Goal: Transaction & Acquisition: Obtain resource

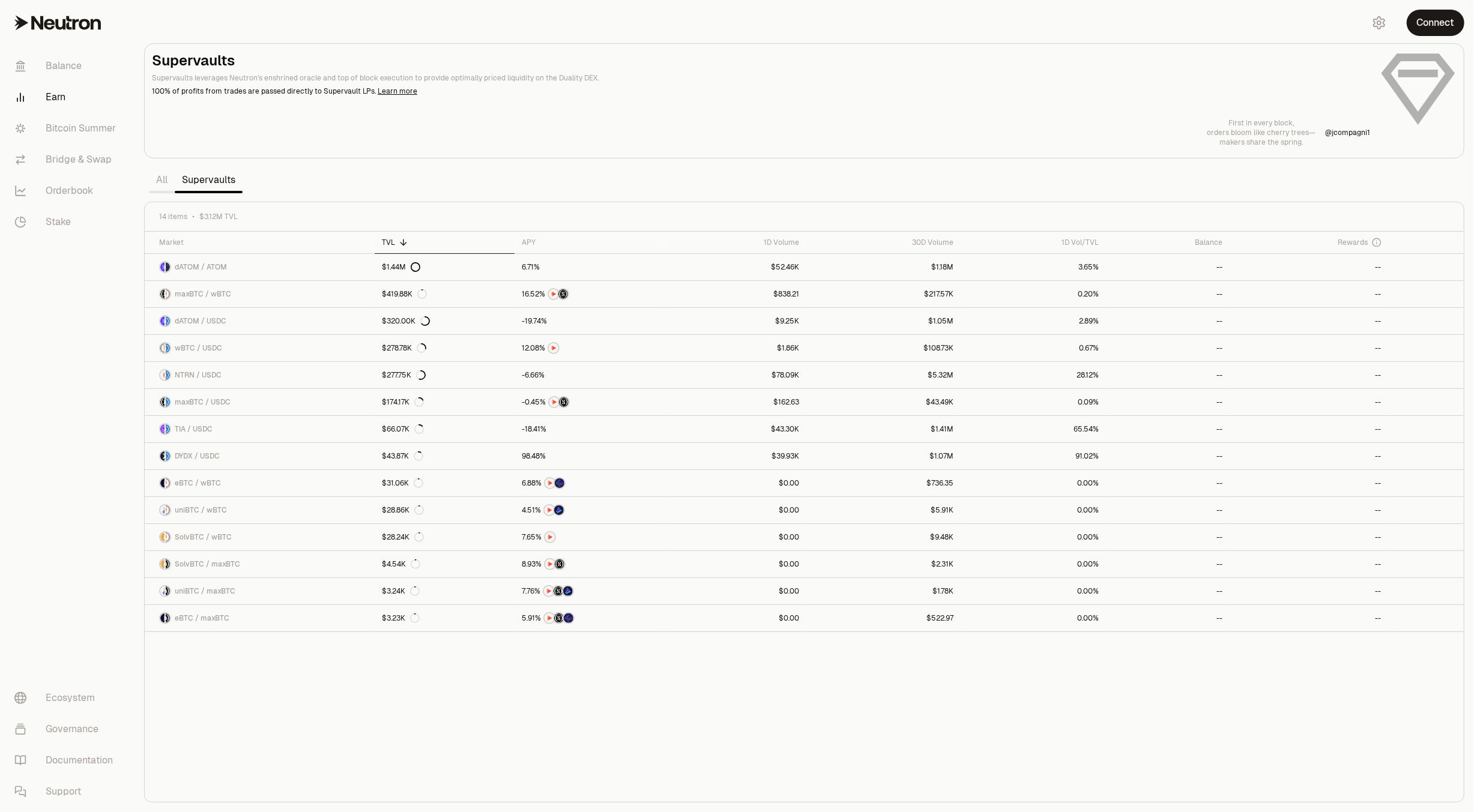
click at [923, 38] on section "Supervaults Supervaults leverages Neutron's enshrined oracle and top of block e…" at bounding box center [804, 406] width 1339 height 812
click at [1438, 22] on button "Connect" at bounding box center [1435, 22] width 57 height 27
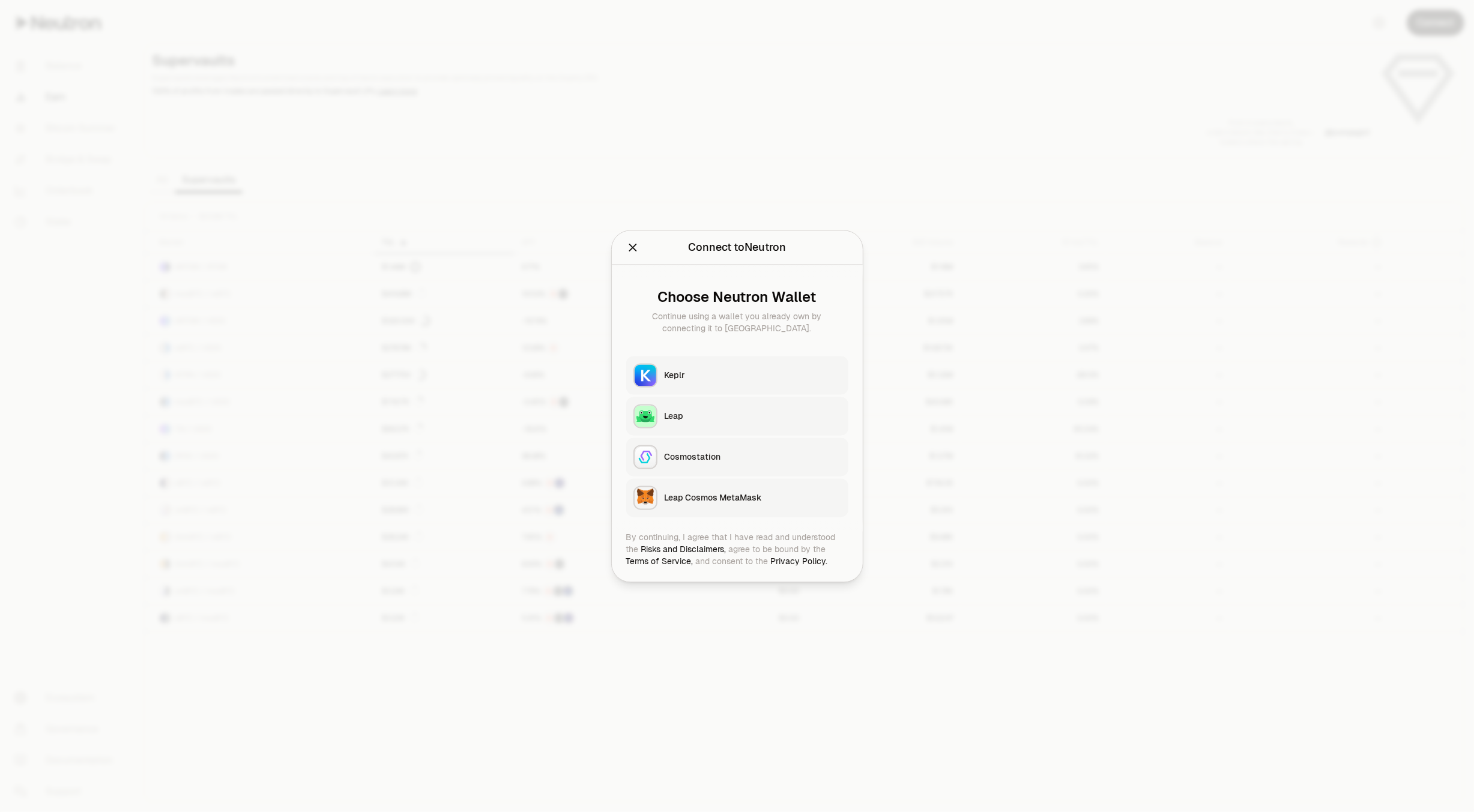
click at [677, 377] on div "Keplr" at bounding box center [752, 375] width 176 height 12
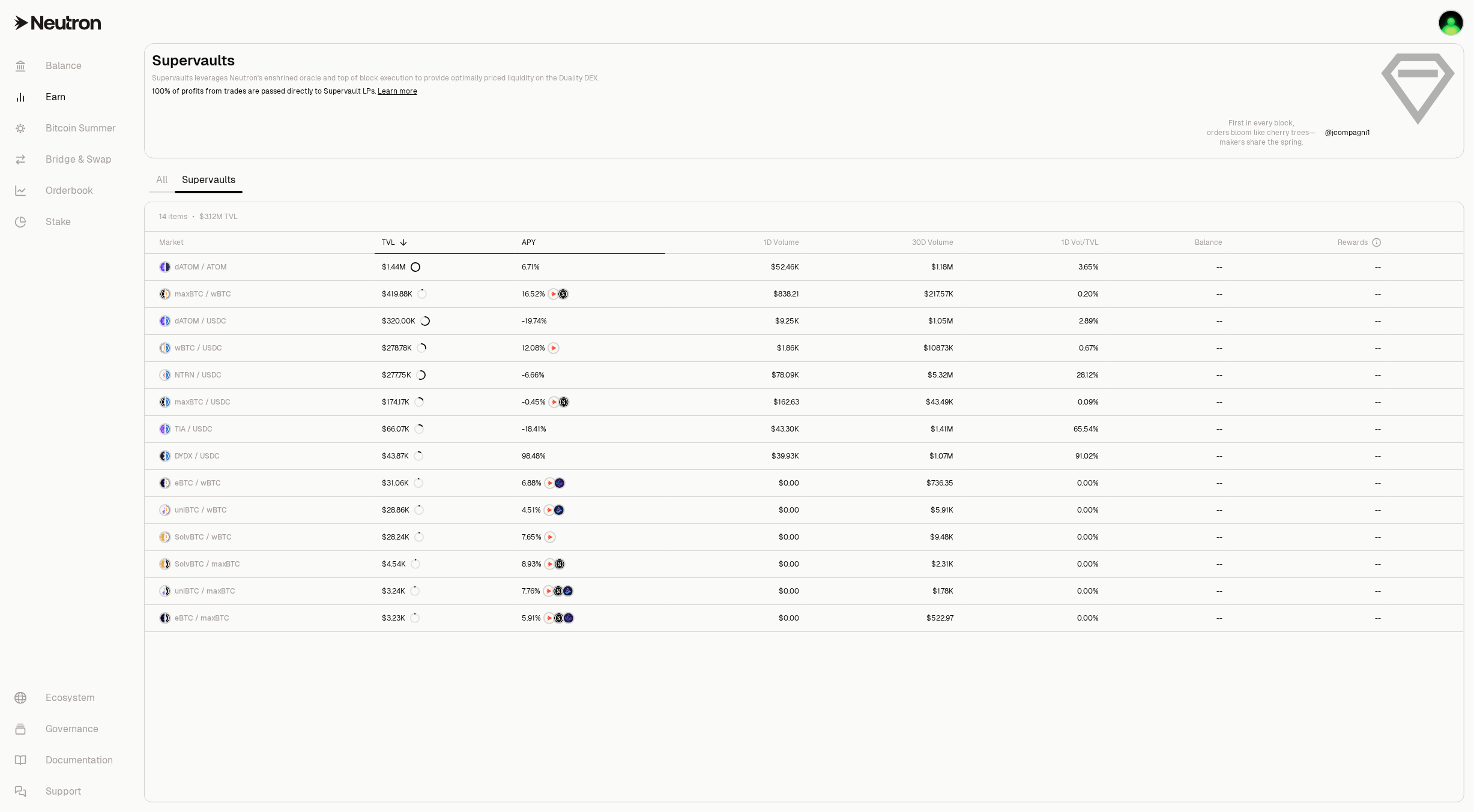
click at [539, 243] on icon at bounding box center [544, 243] width 9 height 9
click at [219, 293] on span "maxBTC / wBTC" at bounding box center [202, 294] width 56 height 9
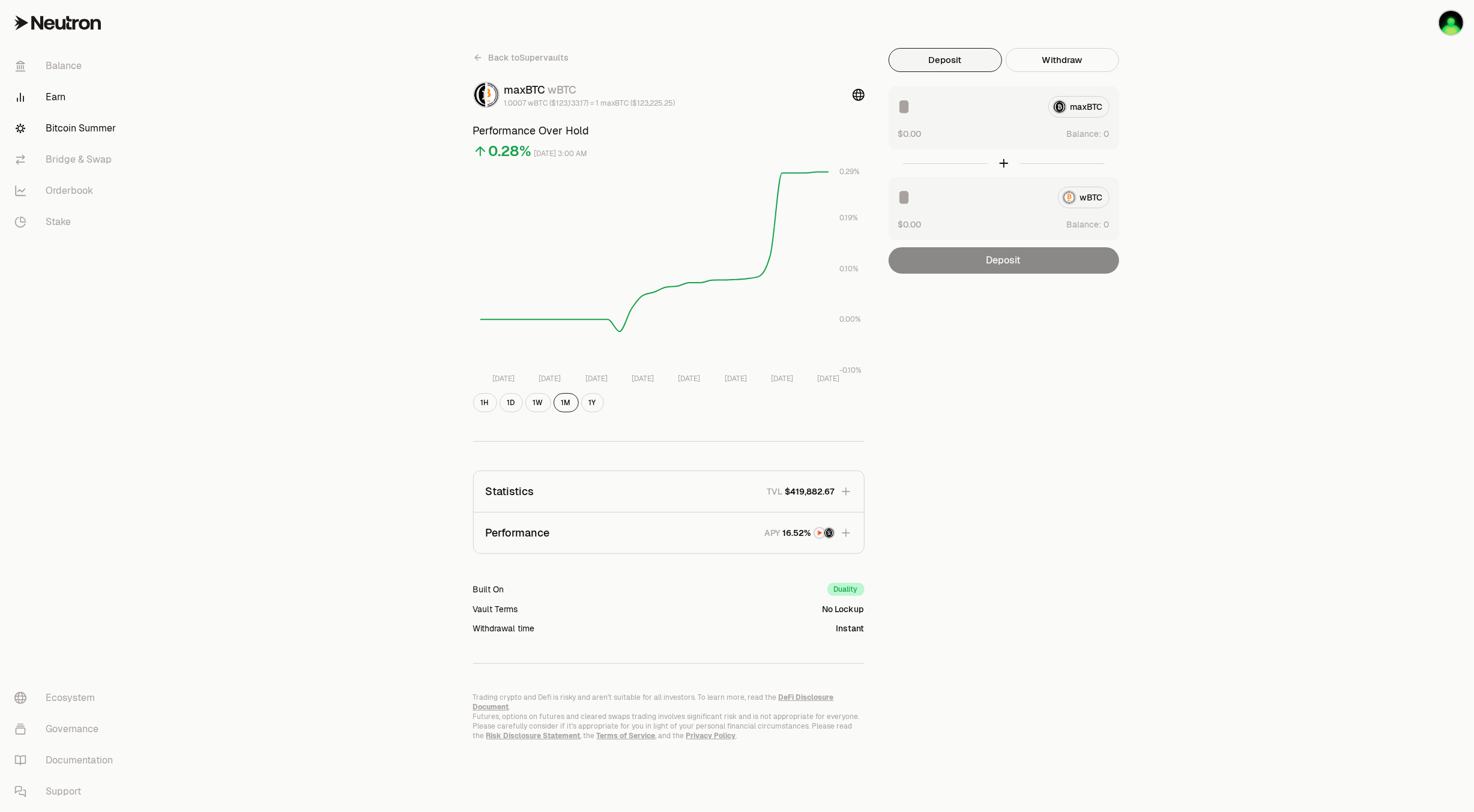
click at [92, 127] on link "Bitcoin Summer" at bounding box center [66, 128] width 125 height 31
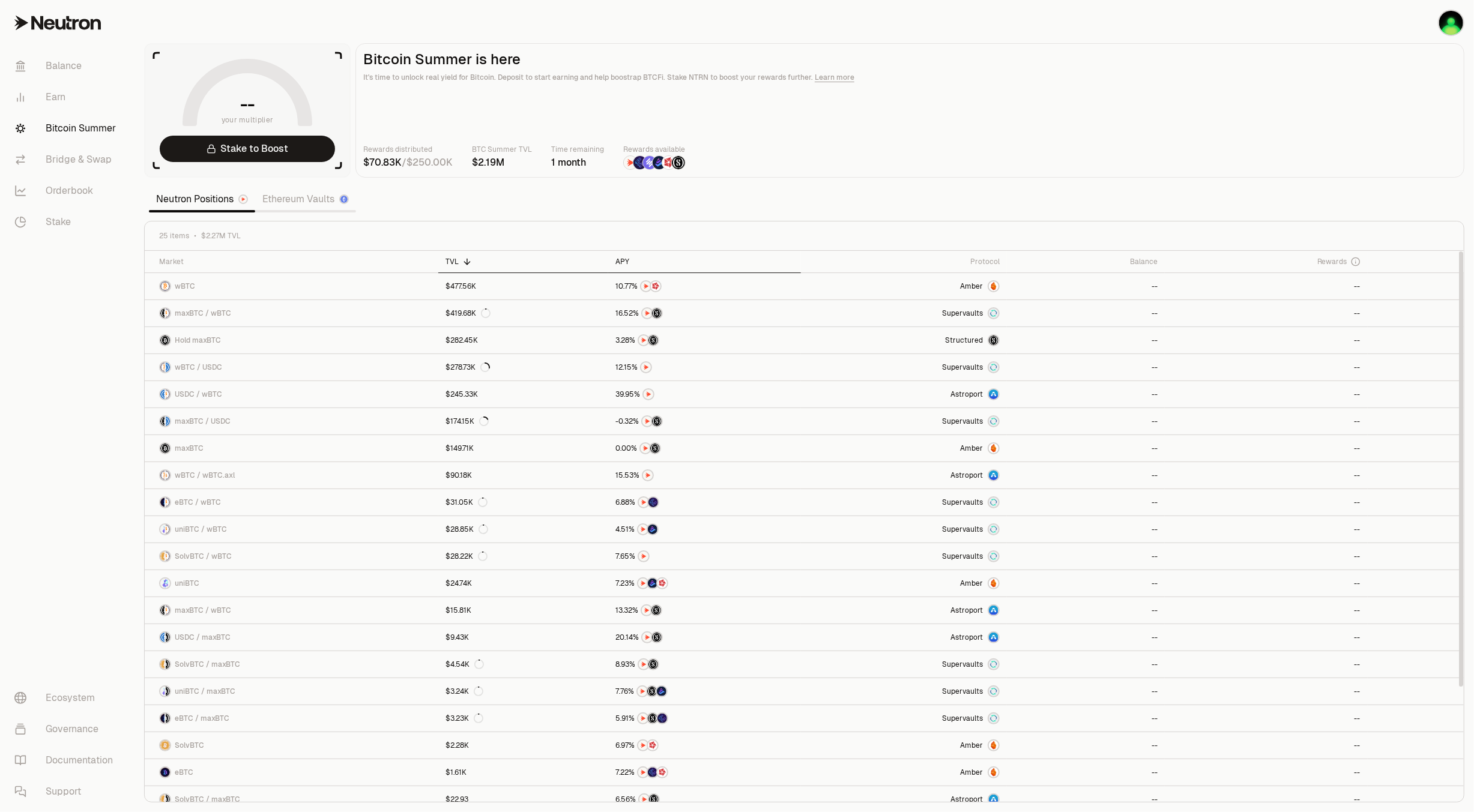
click at [625, 257] on div "APY" at bounding box center [704, 261] width 178 height 9
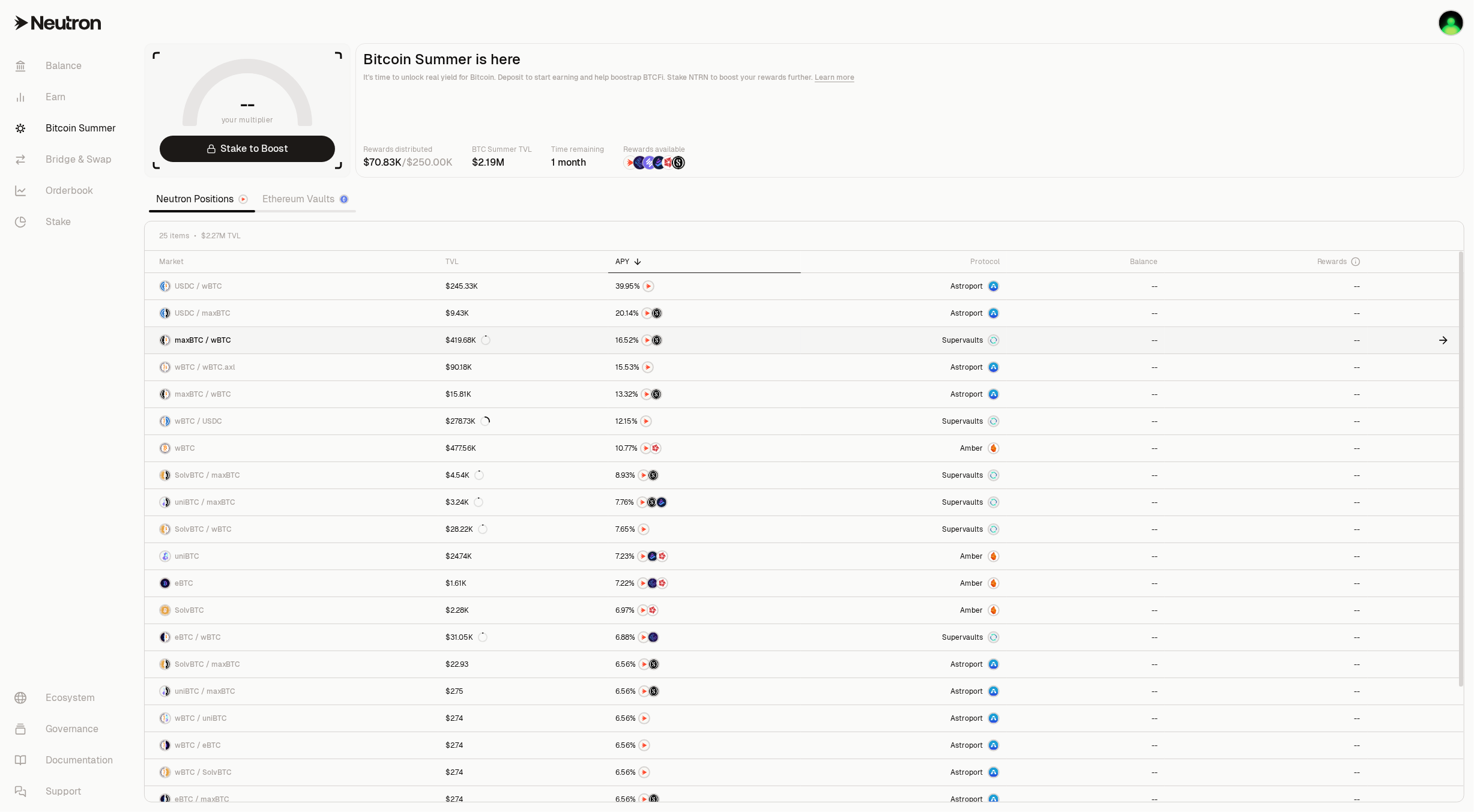
click at [198, 338] on span "maxBTC / wBTC" at bounding box center [202, 340] width 56 height 9
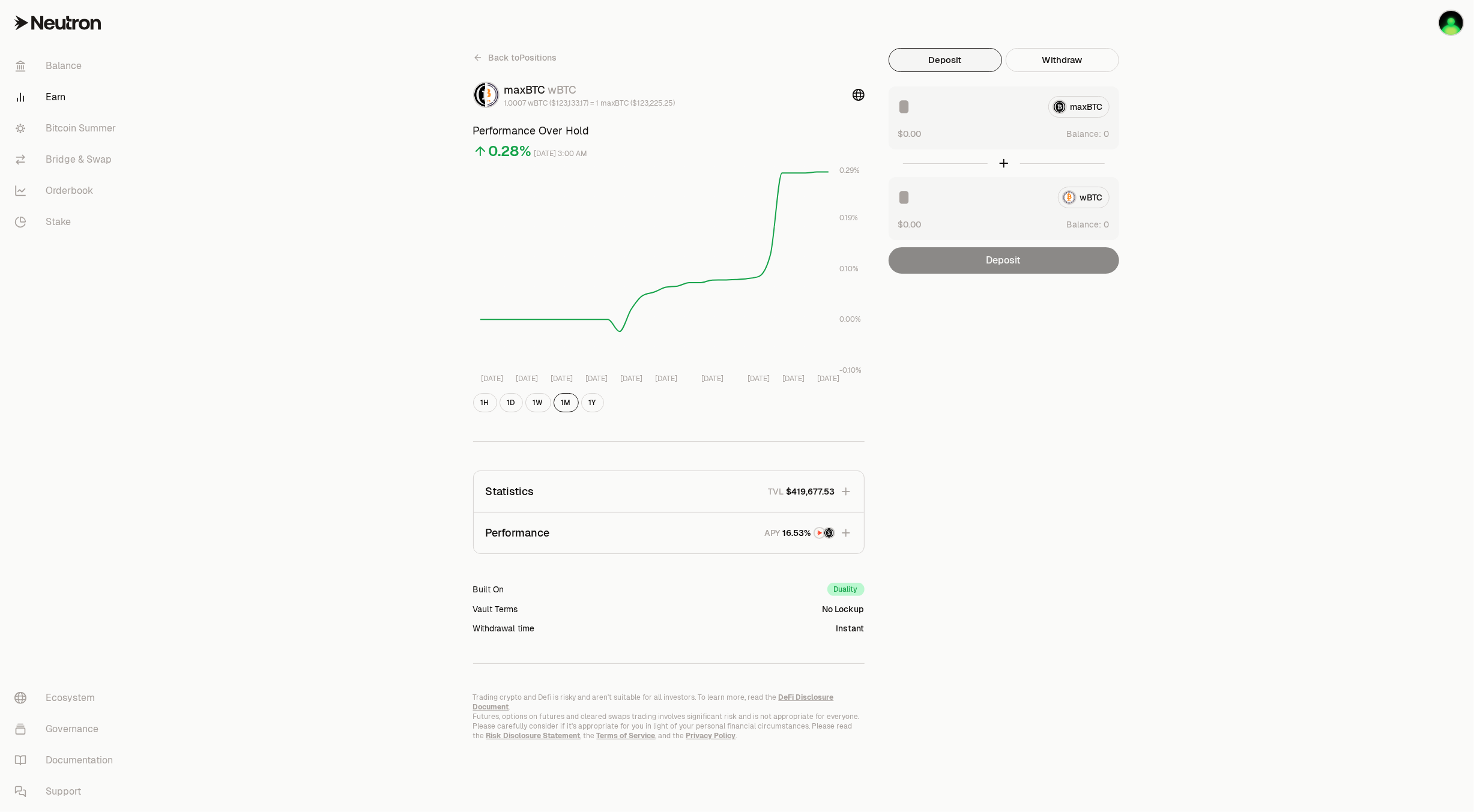
click at [943, 102] on input at bounding box center [968, 106] width 140 height 21
click at [944, 59] on button "Deposit" at bounding box center [945, 60] width 114 height 24
click at [929, 107] on input at bounding box center [968, 106] width 140 height 21
click at [59, 93] on link "Earn" at bounding box center [66, 97] width 125 height 31
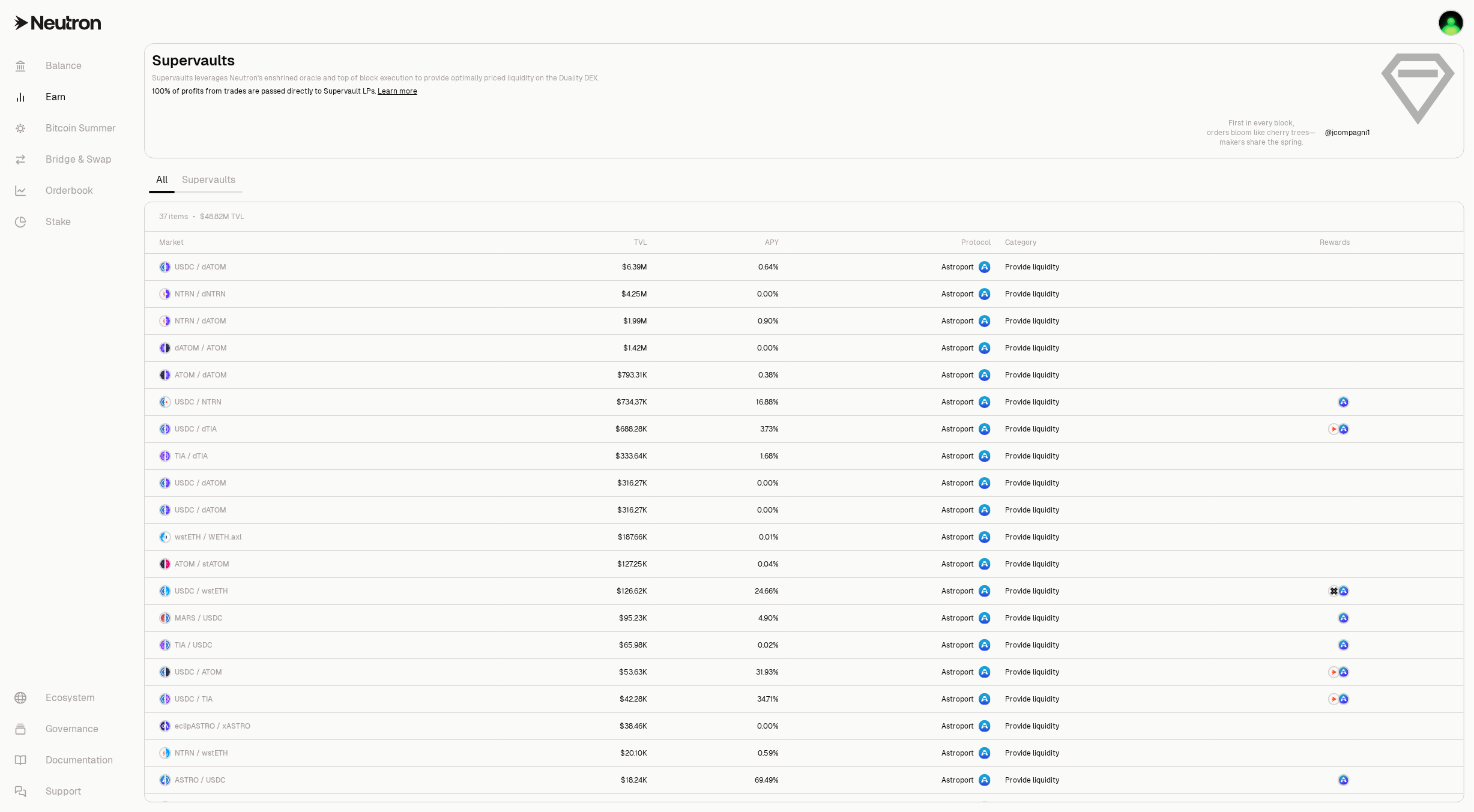
click at [207, 181] on link "Supervaults" at bounding box center [208, 180] width 67 height 24
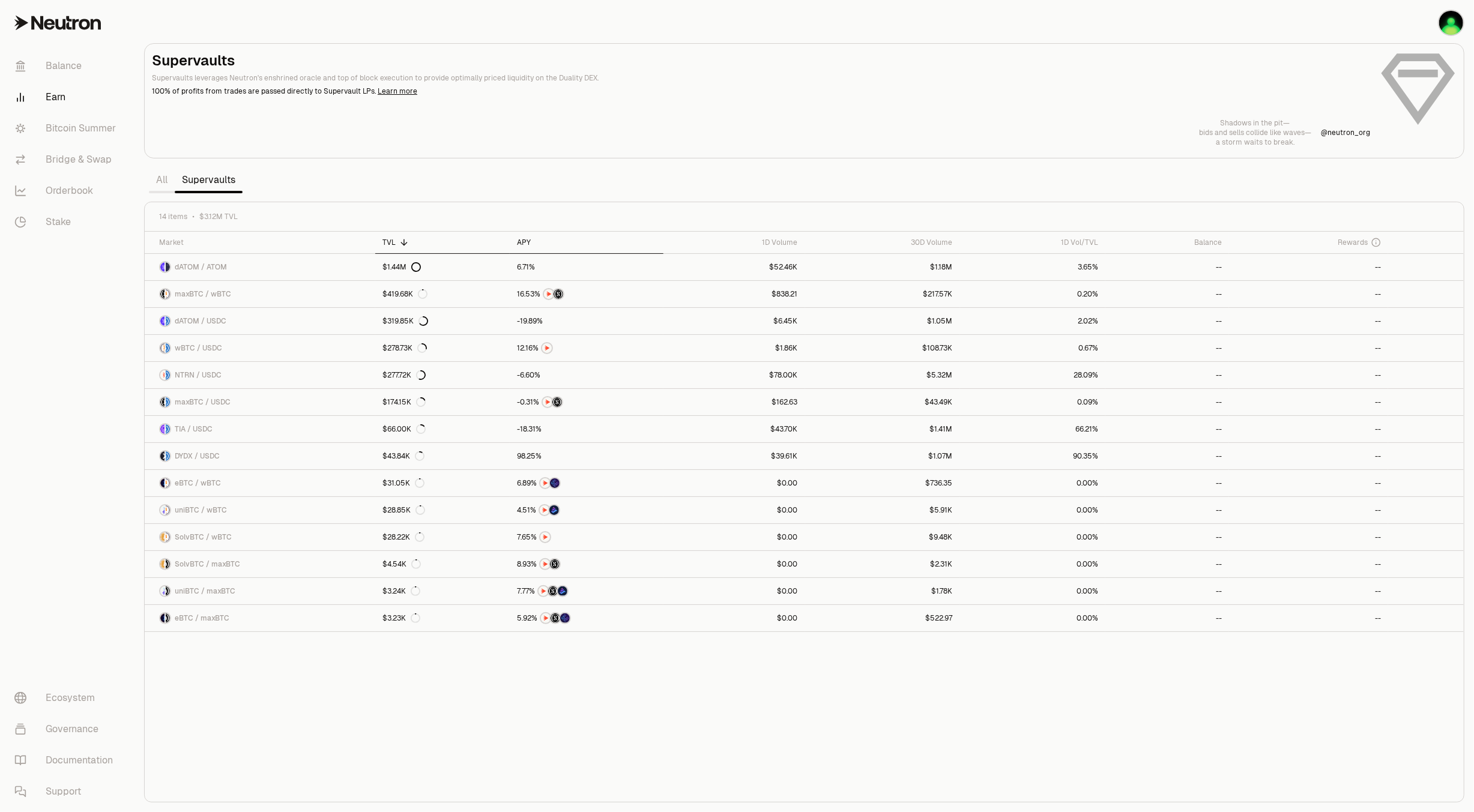
click at [526, 245] on div "APY" at bounding box center [586, 243] width 139 height 9
click at [281, 269] on link "DYDX / USDC" at bounding box center [260, 267] width 231 height 27
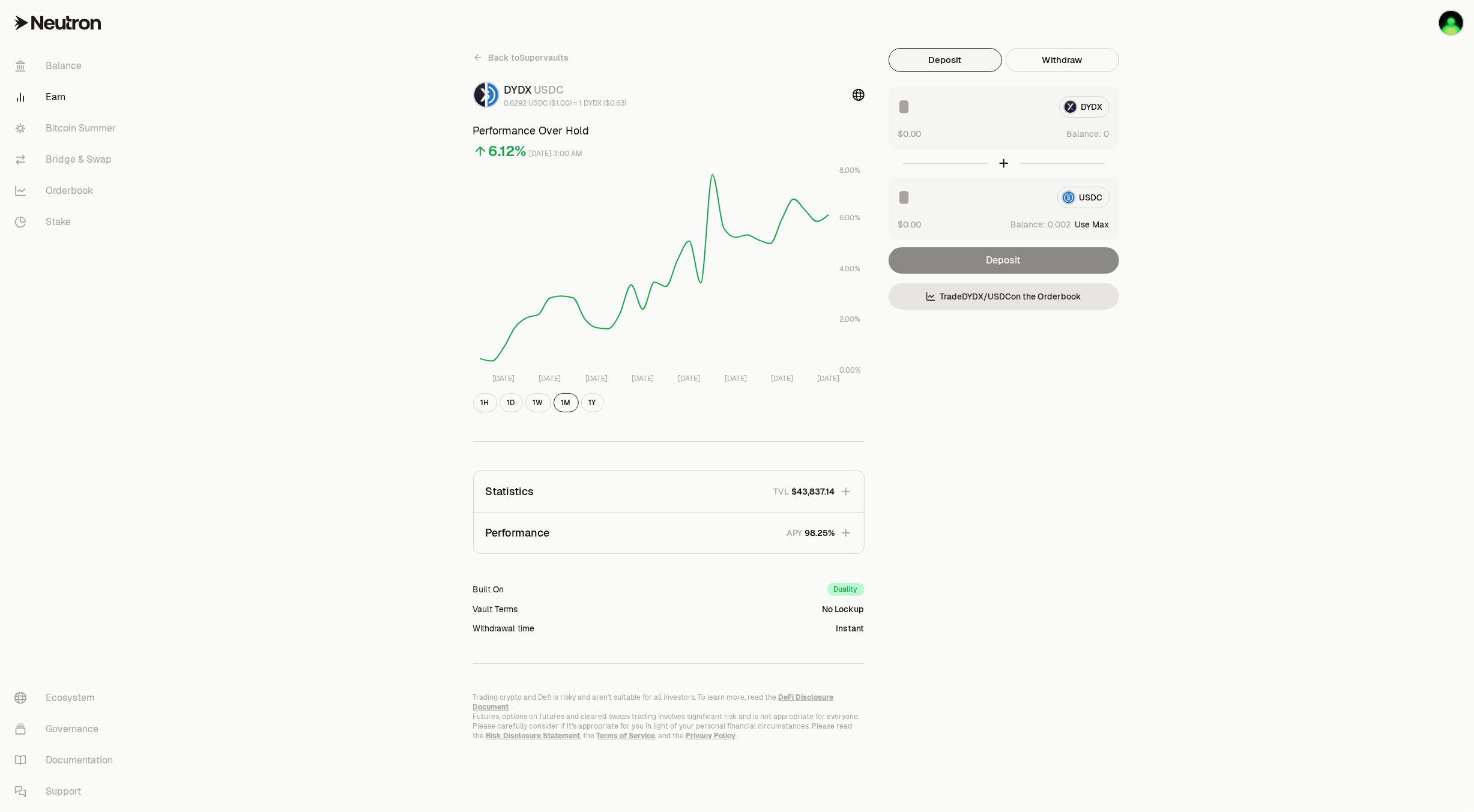
click at [1091, 224] on button "Use Max" at bounding box center [1092, 224] width 34 height 12
type input "********"
click at [476, 55] on icon at bounding box center [478, 57] width 9 height 9
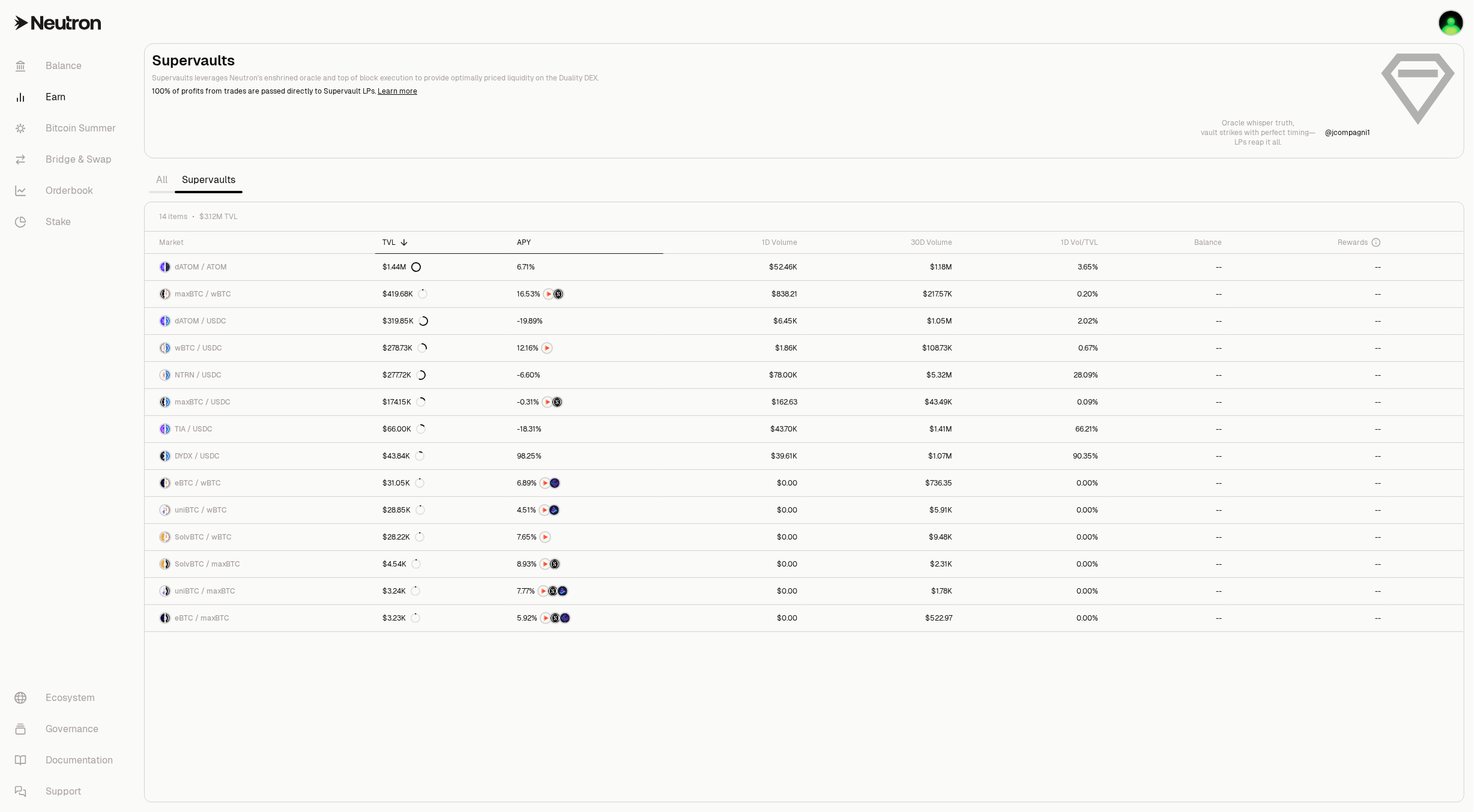
click at [534, 242] on icon at bounding box center [539, 243] width 9 height 9
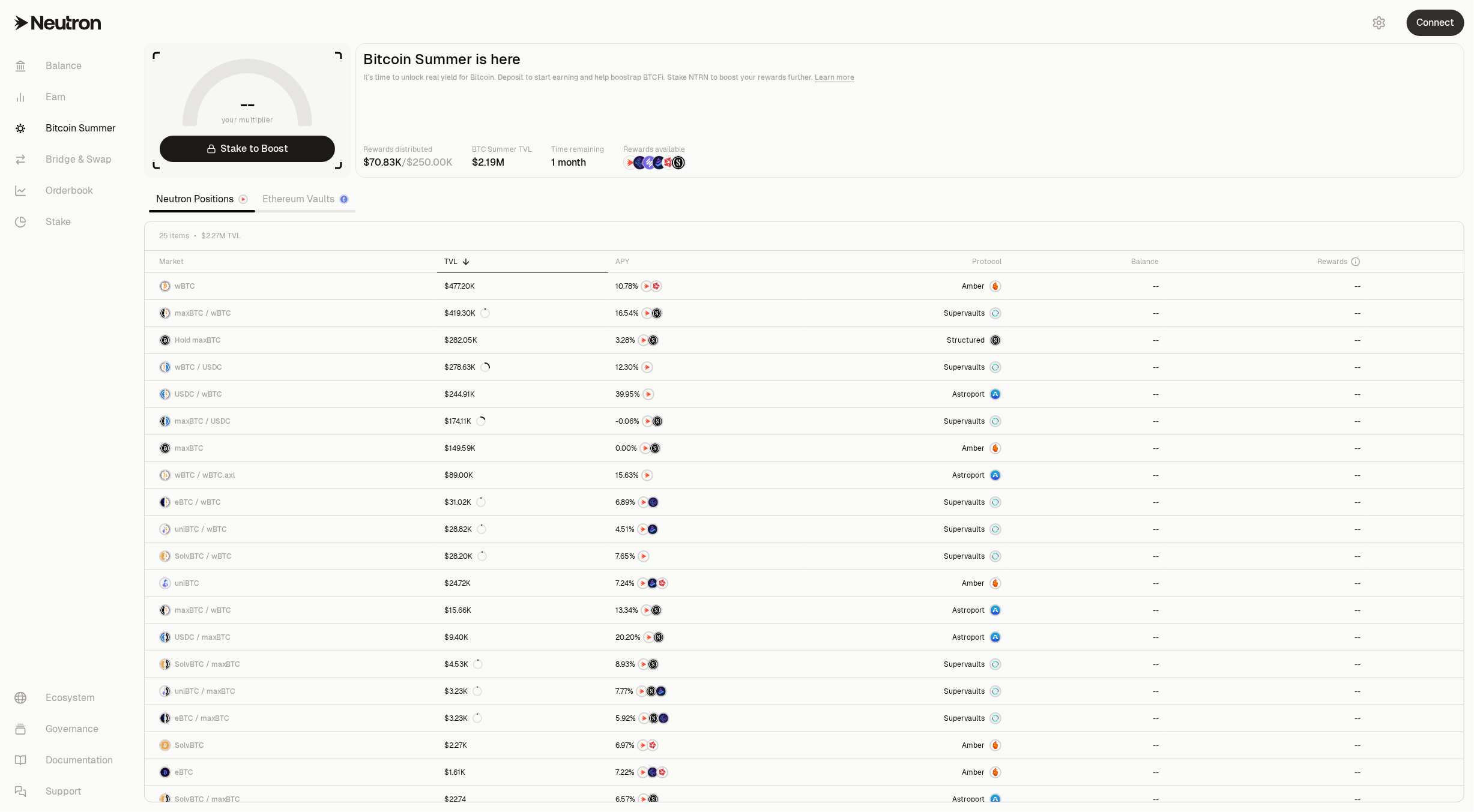
click at [1429, 29] on button "Connect" at bounding box center [1435, 22] width 57 height 27
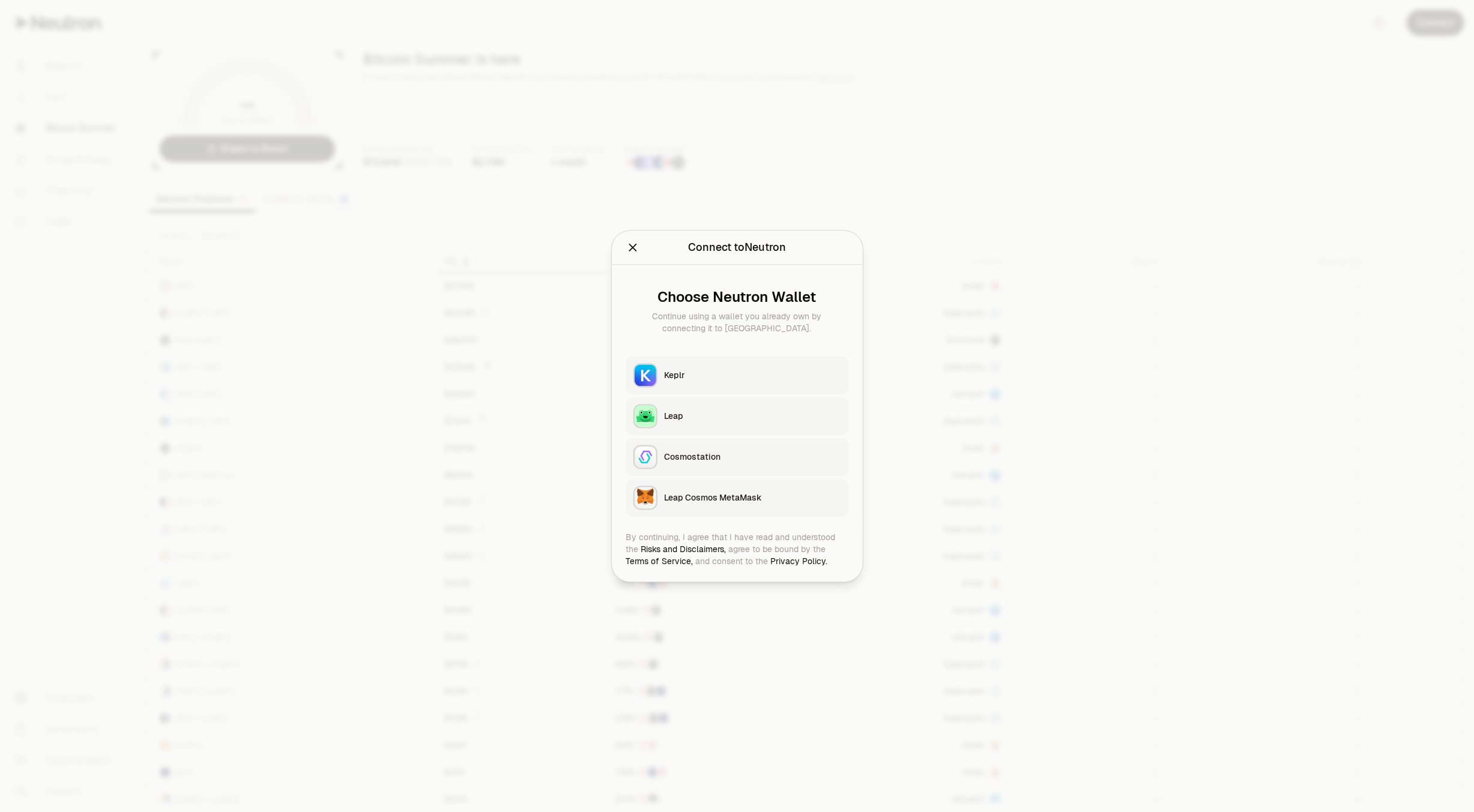
click at [677, 372] on div "Keplr" at bounding box center [752, 375] width 176 height 12
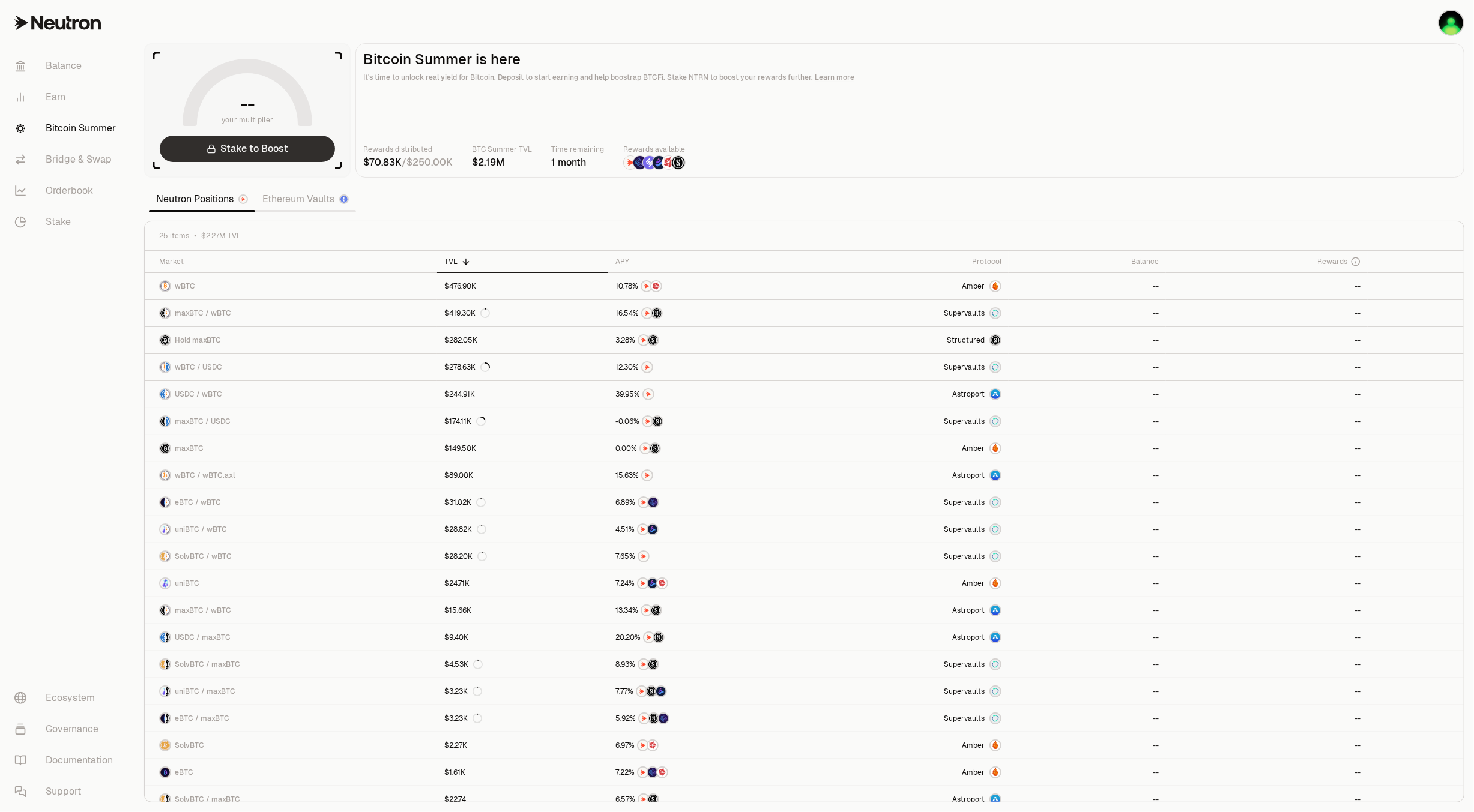
click at [245, 150] on link "Stake to Boost" at bounding box center [247, 149] width 175 height 27
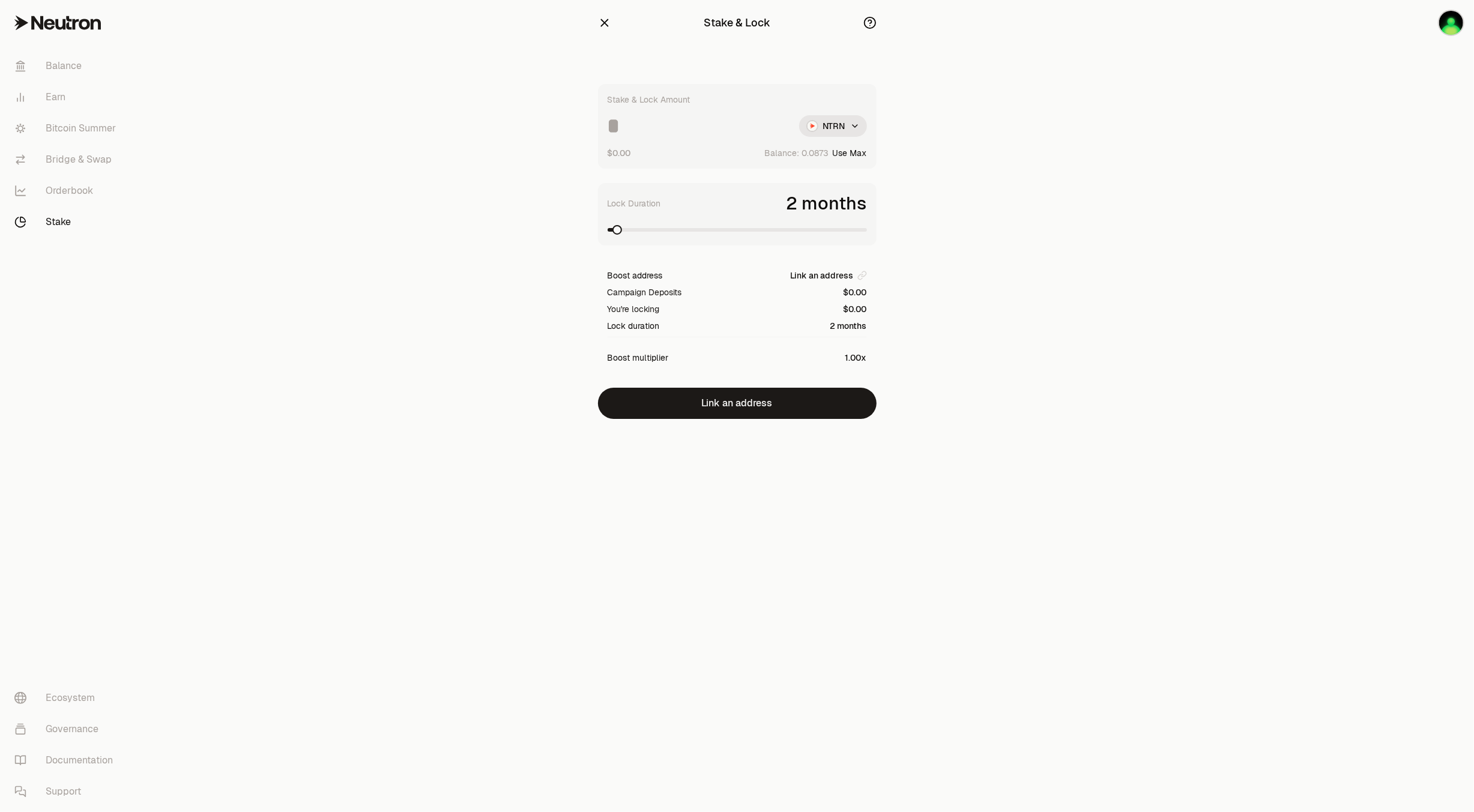
click at [658, 125] on input at bounding box center [698, 125] width 182 height 21
type input "**"
click at [867, 231] on span at bounding box center [862, 230] width 9 height 9
click at [853, 122] on html "Balance Earn Bitcoin Summer Bridge & Swap Orderbook Stake Ecosystem Governance …" at bounding box center [737, 406] width 1474 height 812
click at [814, 178] on span "dNTRN" at bounding box center [810, 178] width 27 height 12
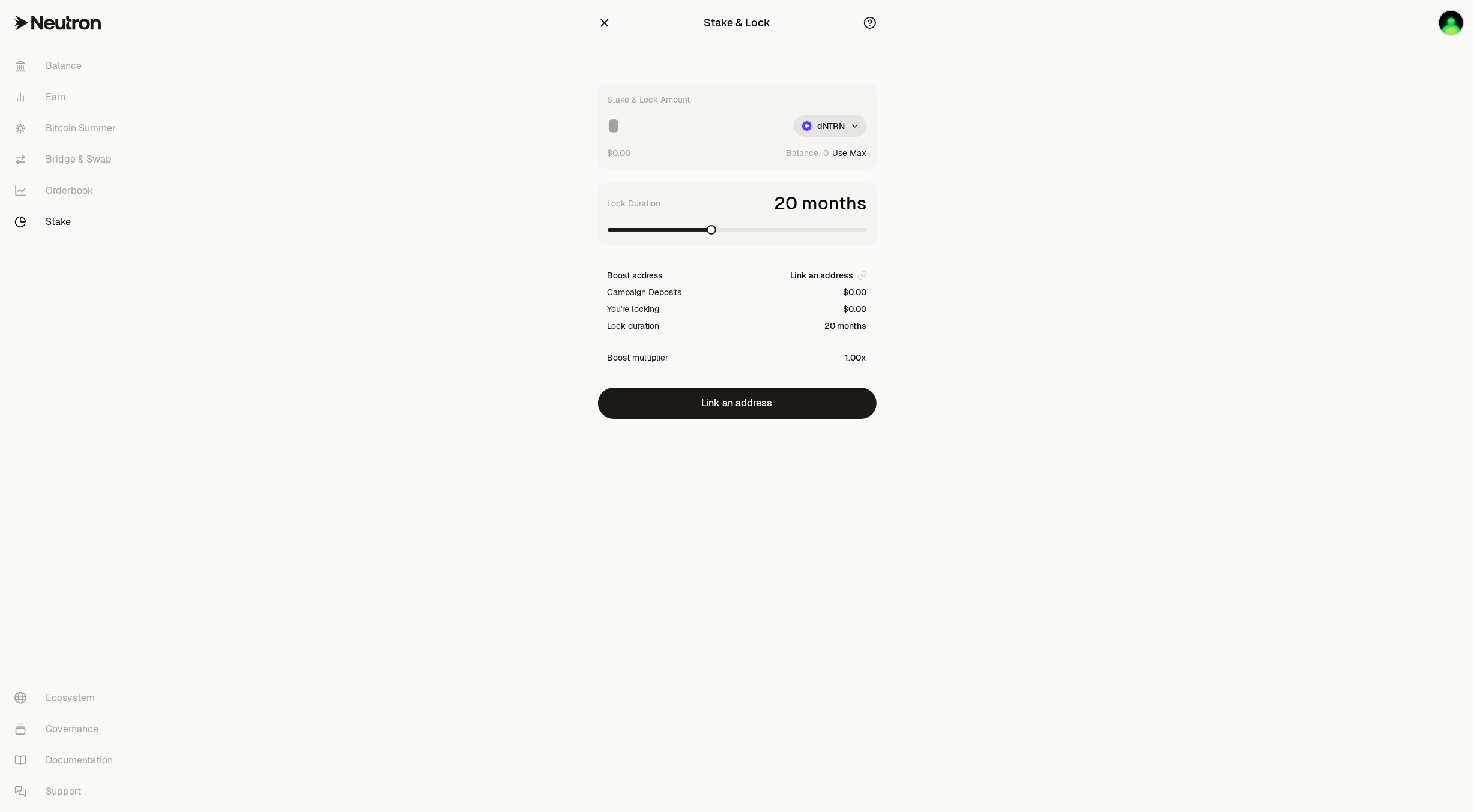
click at [709, 234] on span at bounding box center [712, 230] width 9 height 9
click at [654, 135] on input at bounding box center [695, 125] width 176 height 21
type input "****"
click at [84, 128] on link "Bitcoin Summer" at bounding box center [66, 128] width 125 height 31
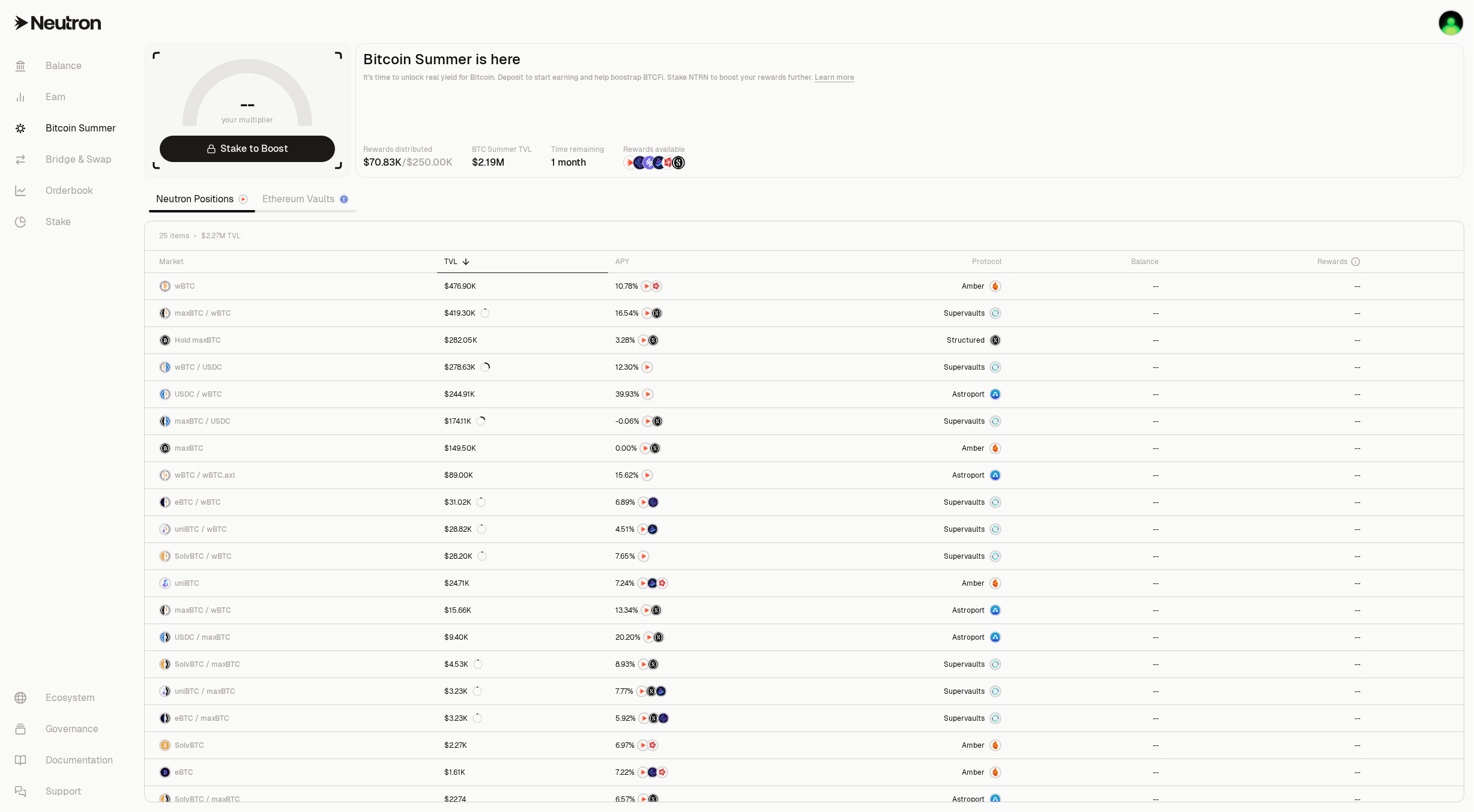
click at [698, 19] on section "-- your multiplier Stake to Boost Bitcoin Summer is here It's time to unlock re…" at bounding box center [804, 406] width 1339 height 812
